Goal: Task Accomplishment & Management: Manage account settings

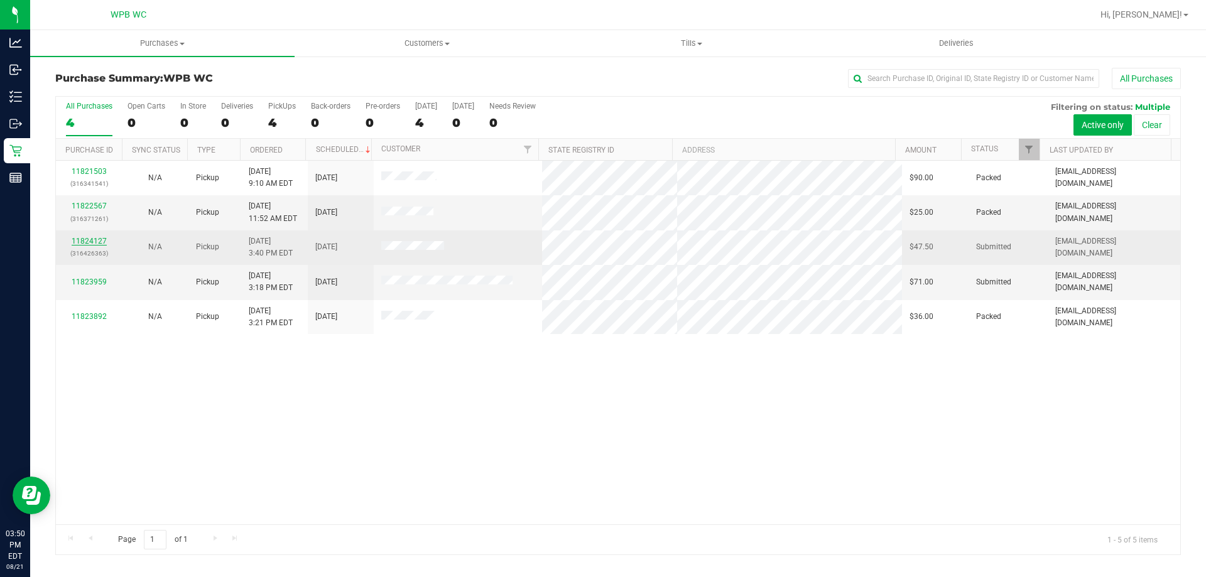
click at [75, 238] on link "11824127" at bounding box center [89, 241] width 35 height 9
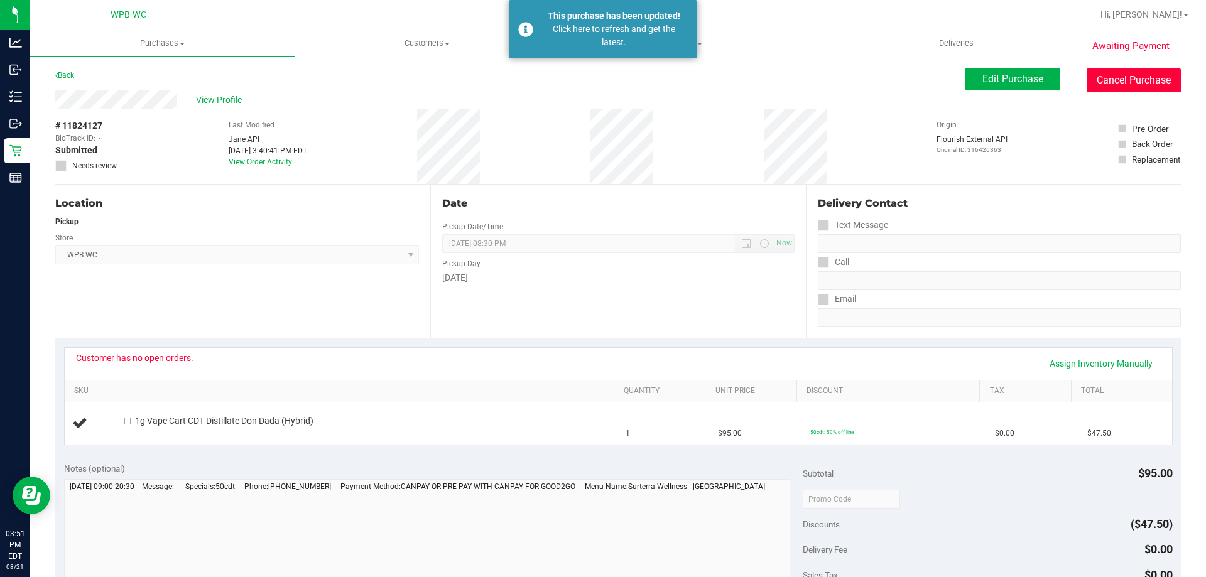
click at [1095, 80] on button "Cancel Purchase" at bounding box center [1134, 80] width 94 height 24
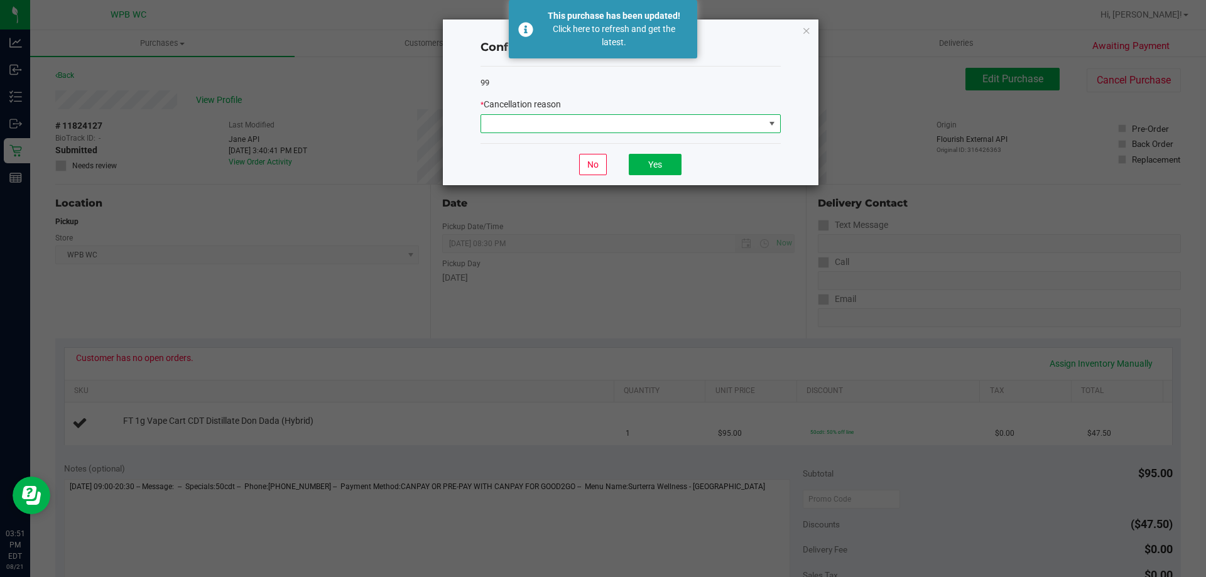
click at [712, 128] on span at bounding box center [622, 124] width 283 height 18
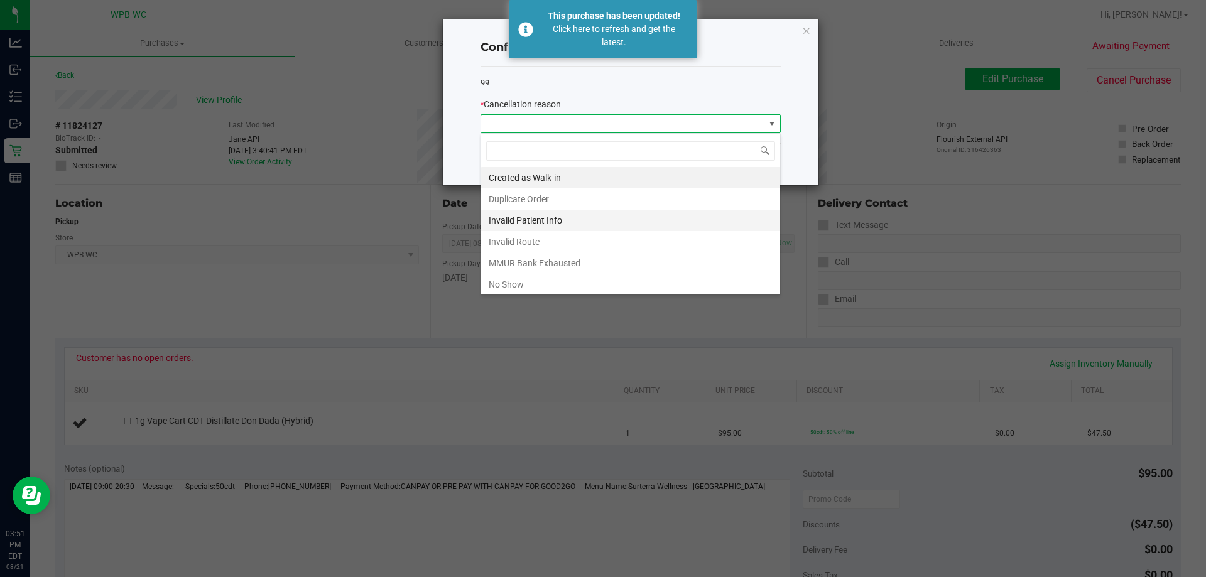
scroll to position [63, 0]
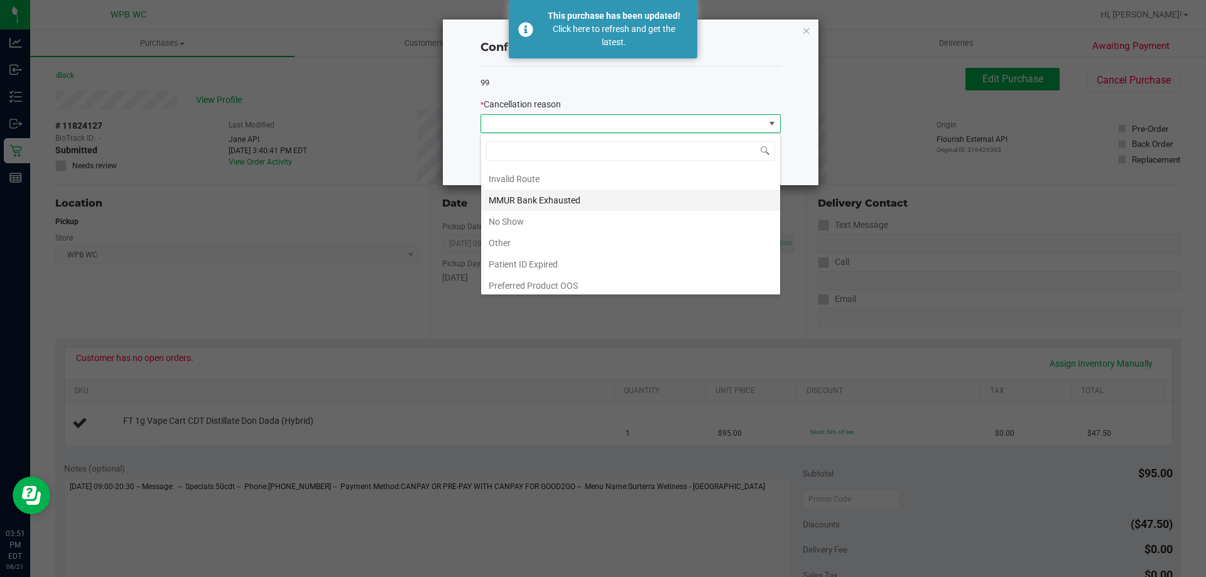
click at [531, 195] on li "MMUR Bank Exhausted" at bounding box center [630, 200] width 299 height 21
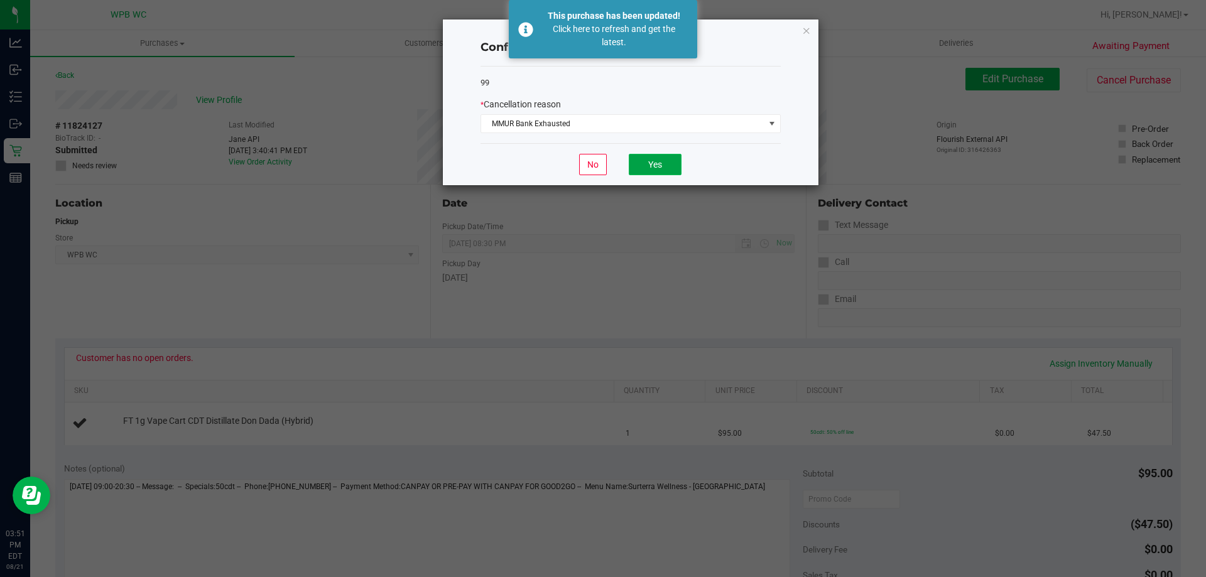
click at [664, 163] on button "Yes" at bounding box center [655, 164] width 53 height 21
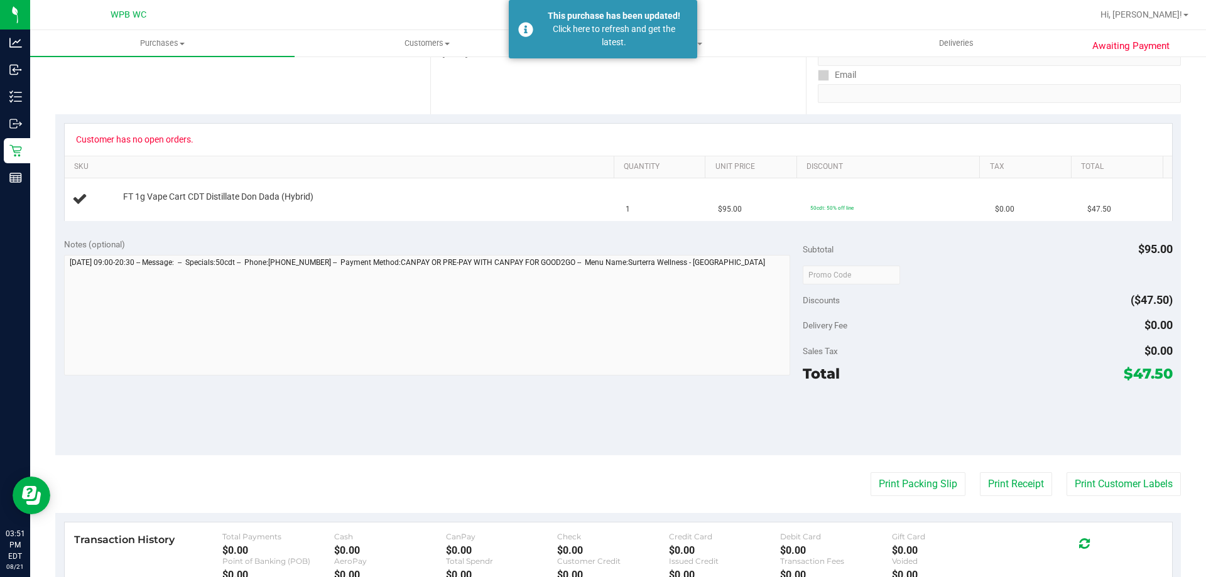
scroll to position [377, 0]
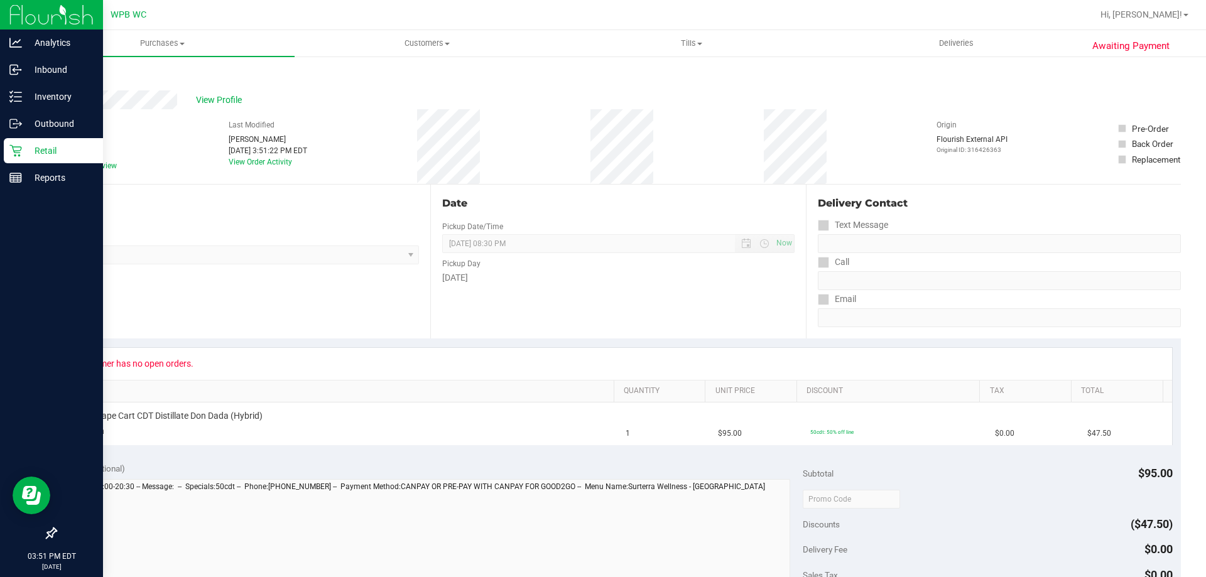
click at [69, 148] on p "Retail" at bounding box center [59, 150] width 75 height 15
